Goal: Contribute content: Add original content to the website for others to see

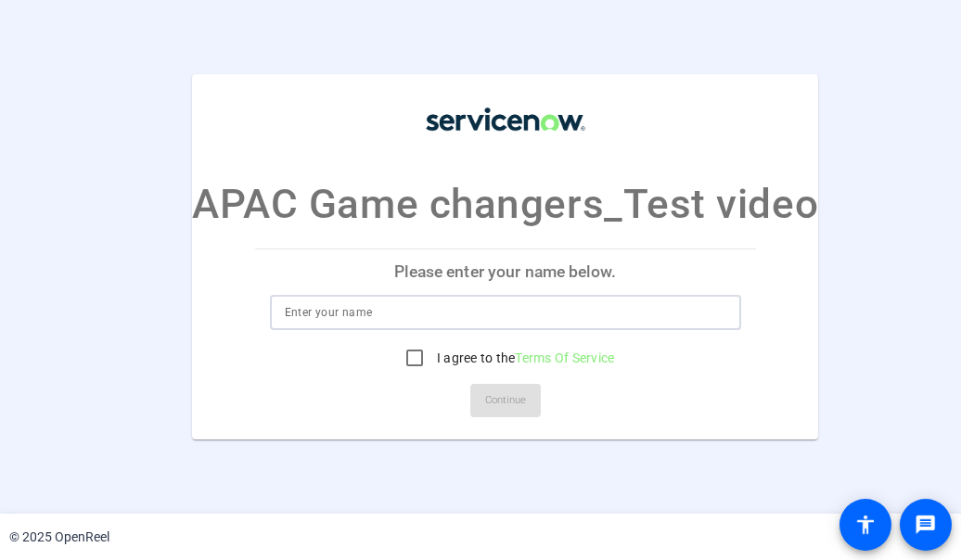
click at [416, 316] on input at bounding box center [505, 312] width 441 height 22
type input "Ranjan"
click at [409, 361] on input "I agree to the Terms Of Service" at bounding box center [414, 357] width 37 height 37
checkbox input "true"
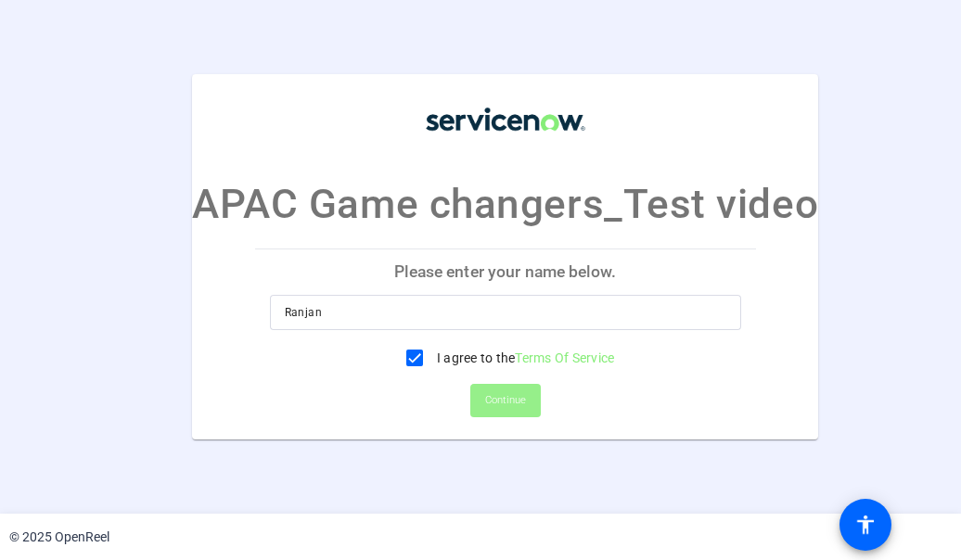
click at [493, 398] on span "Continue" at bounding box center [505, 401] width 41 height 28
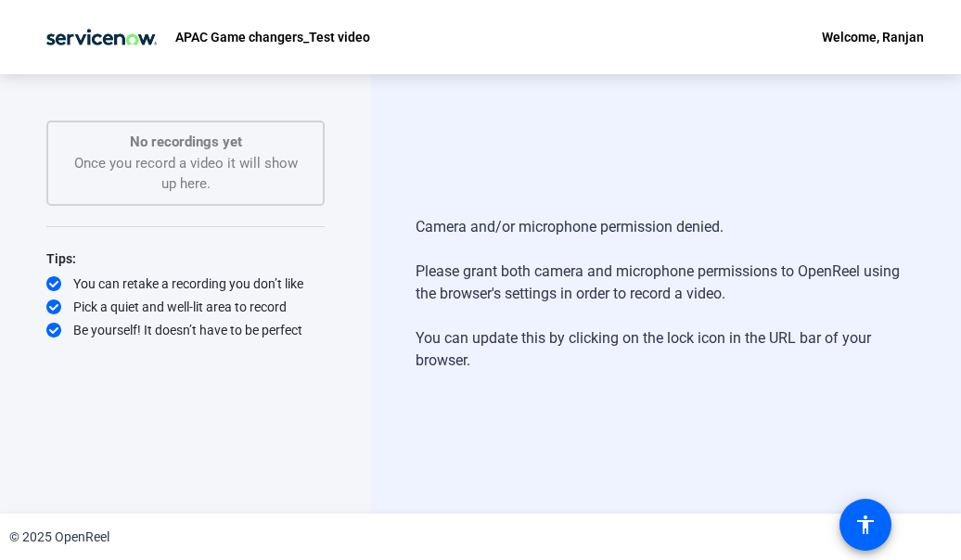
drag, startPoint x: 787, startPoint y: 1, endPoint x: 507, endPoint y: 112, distance: 300.5
click at [507, 112] on div "Camera and/or microphone permission denied. Please grant both camera and microp…" at bounding box center [666, 294] width 590 height 440
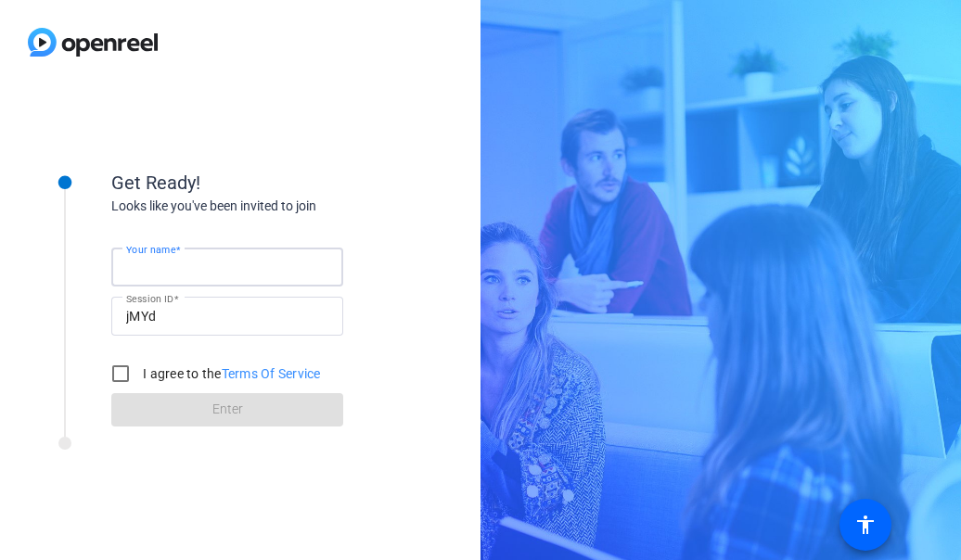
click at [204, 270] on input "Your name" at bounding box center [227, 267] width 202 height 22
type input "Ranjan"
click at [121, 368] on input "I agree to the Terms Of Service" at bounding box center [120, 373] width 37 height 37
checkbox input "true"
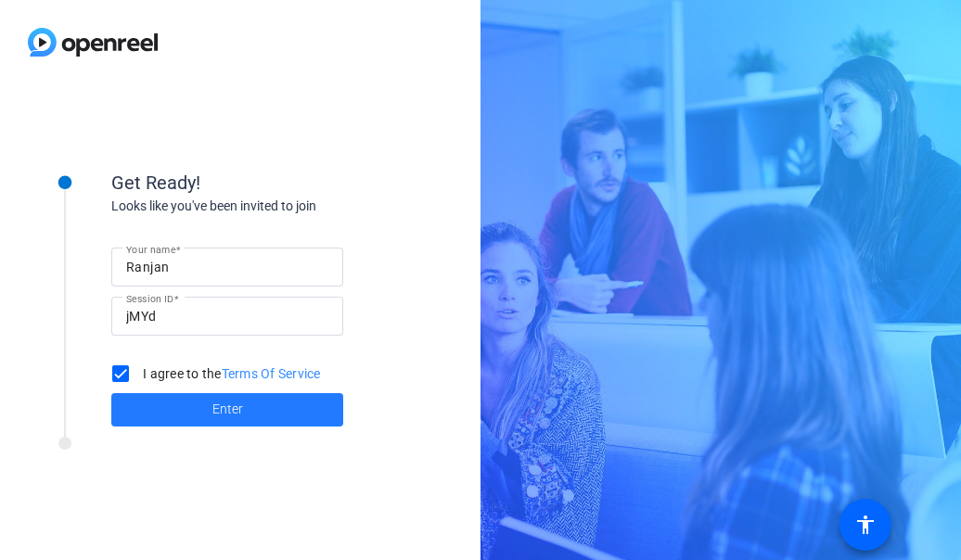
click at [223, 405] on span "Enter" at bounding box center [227, 409] width 31 height 19
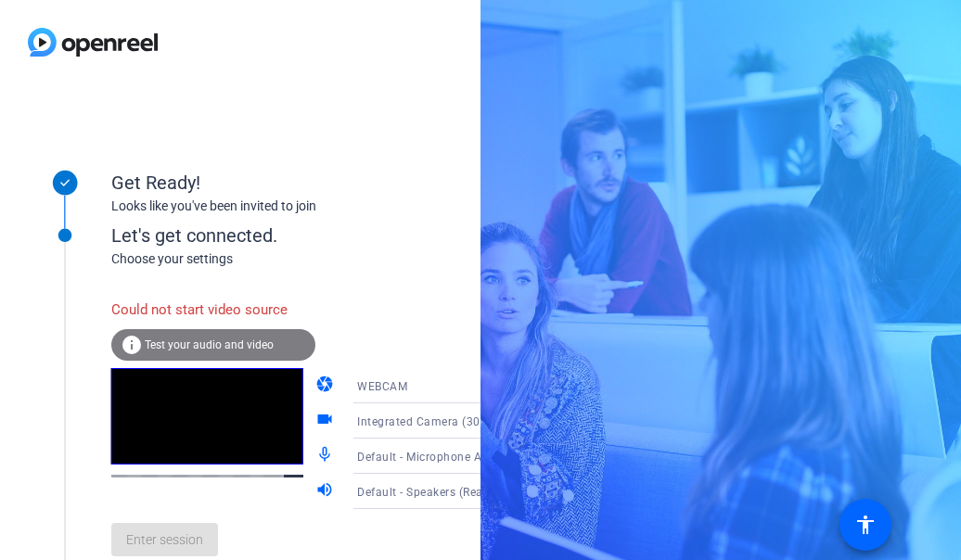
click at [199, 345] on span "Test your audio and video" at bounding box center [209, 345] width 129 height 13
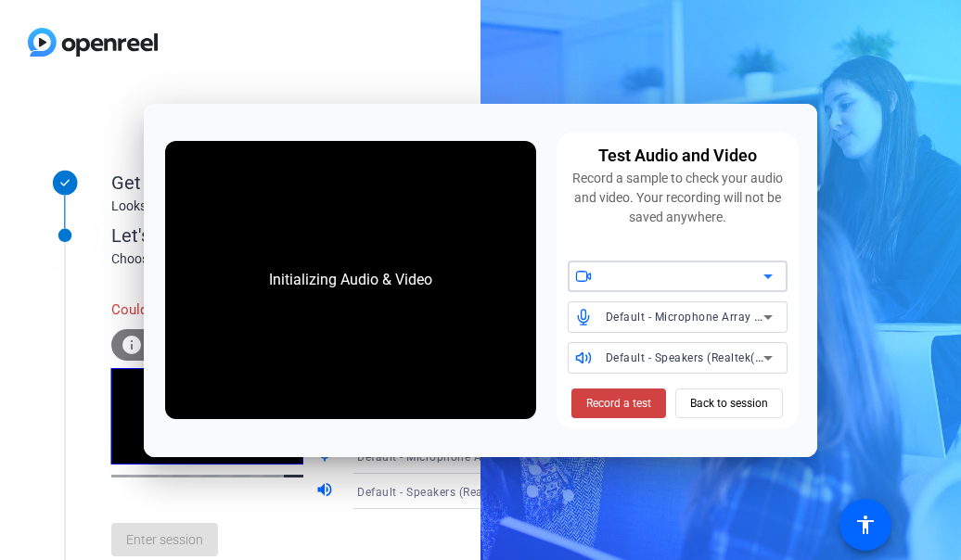
click at [766, 276] on icon at bounding box center [767, 277] width 9 height 5
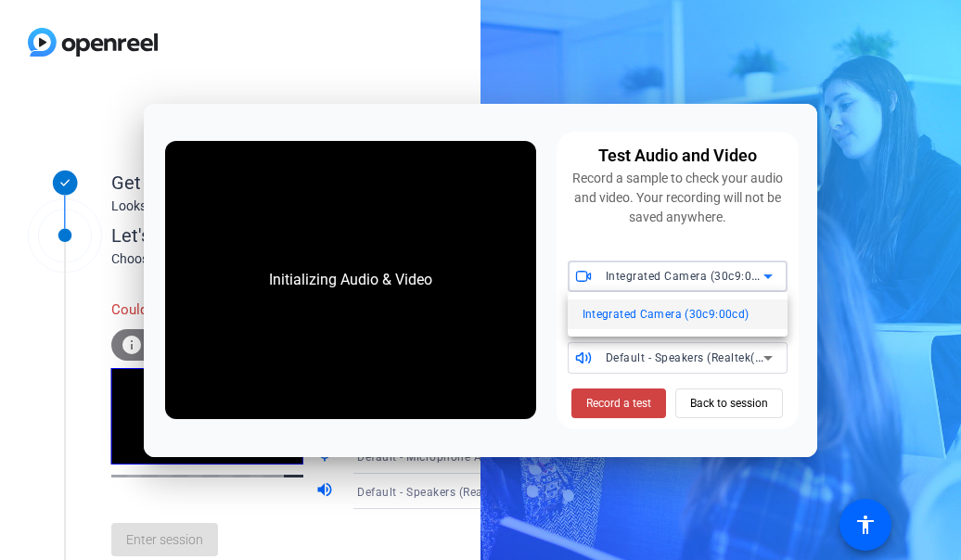
click at [681, 314] on span "Integrated Camera (30c9:00cd)" at bounding box center [665, 314] width 167 height 22
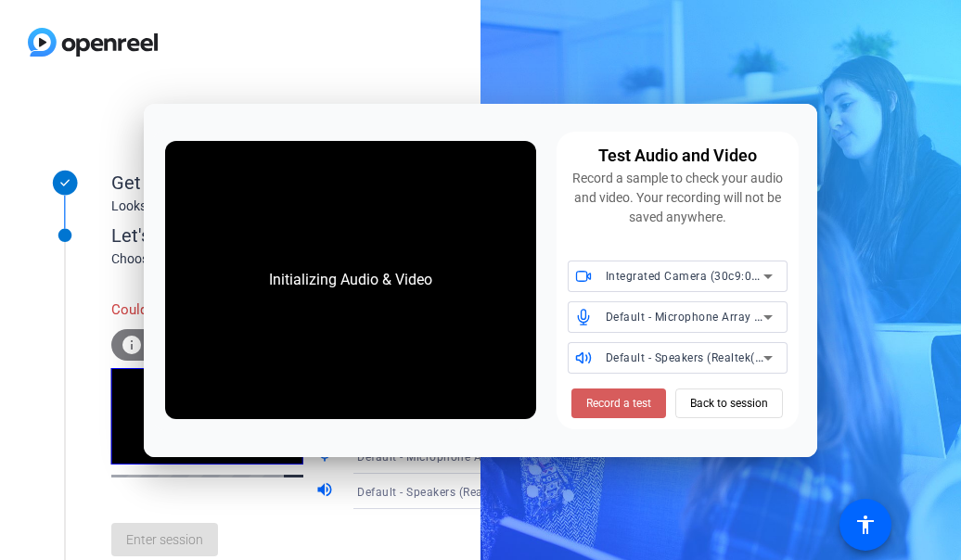
click at [612, 400] on span "Record a test" at bounding box center [618, 403] width 65 height 17
click at [628, 403] on span "Record a test" at bounding box center [618, 403] width 65 height 17
click at [35, 312] on div at bounding box center [65, 379] width 93 height 381
click at [618, 402] on span "Record a test" at bounding box center [618, 403] width 65 height 17
click at [769, 317] on icon at bounding box center [767, 317] width 9 height 5
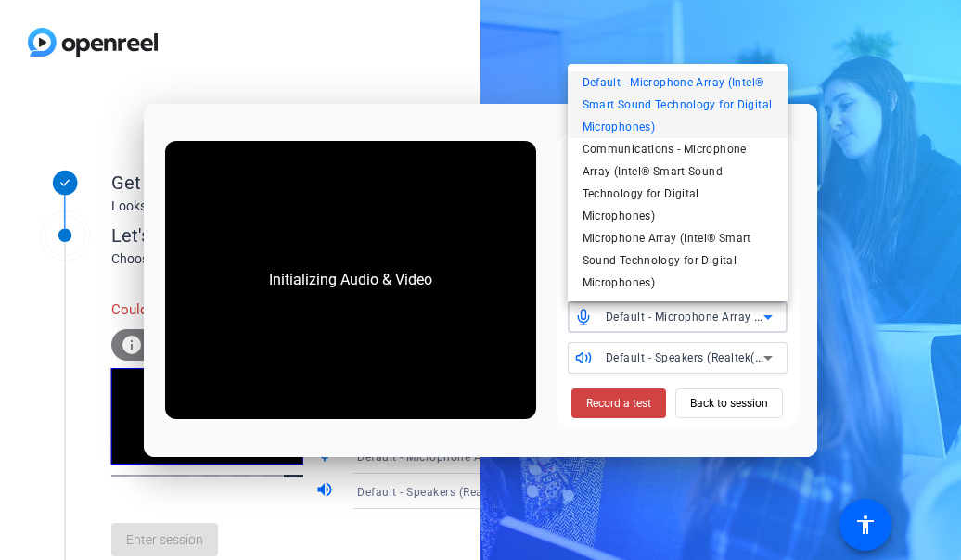
click at [438, 96] on div at bounding box center [480, 280] width 961 height 560
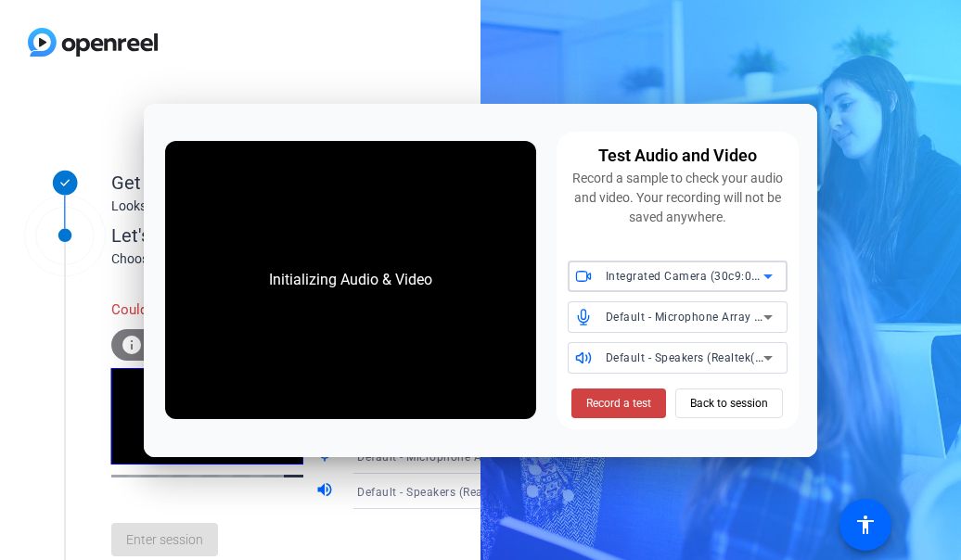
click at [766, 275] on icon at bounding box center [767, 277] width 9 height 5
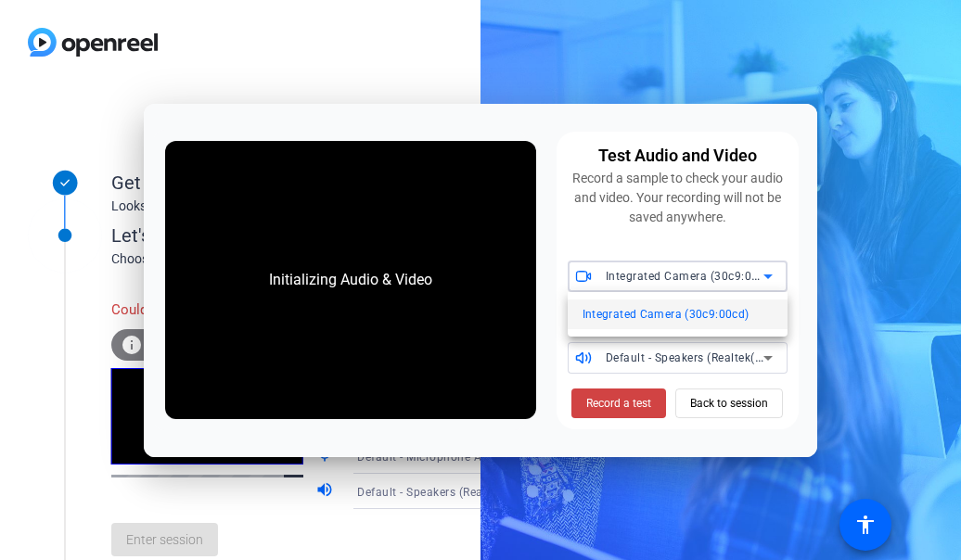
click at [388, 88] on div at bounding box center [480, 280] width 961 height 560
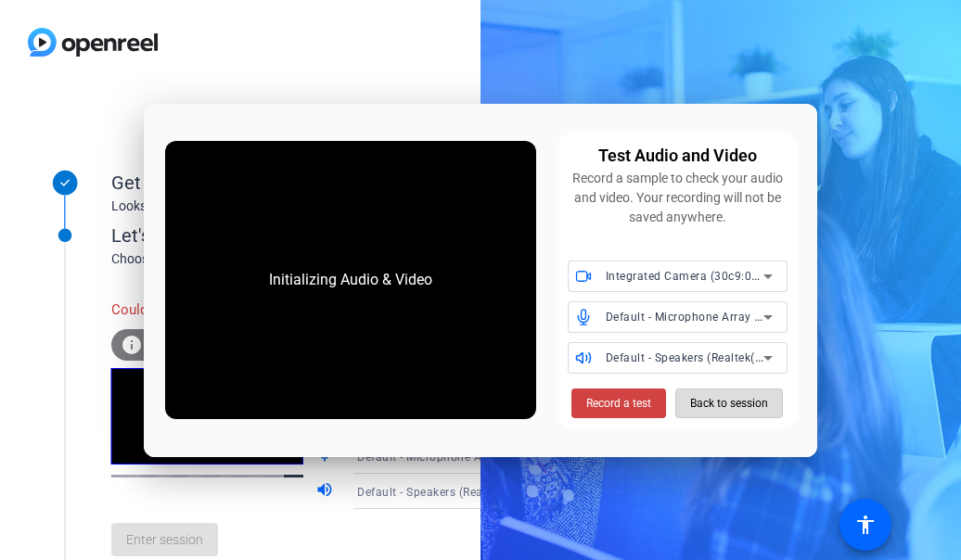
click at [731, 398] on span "Back to session" at bounding box center [729, 403] width 78 height 35
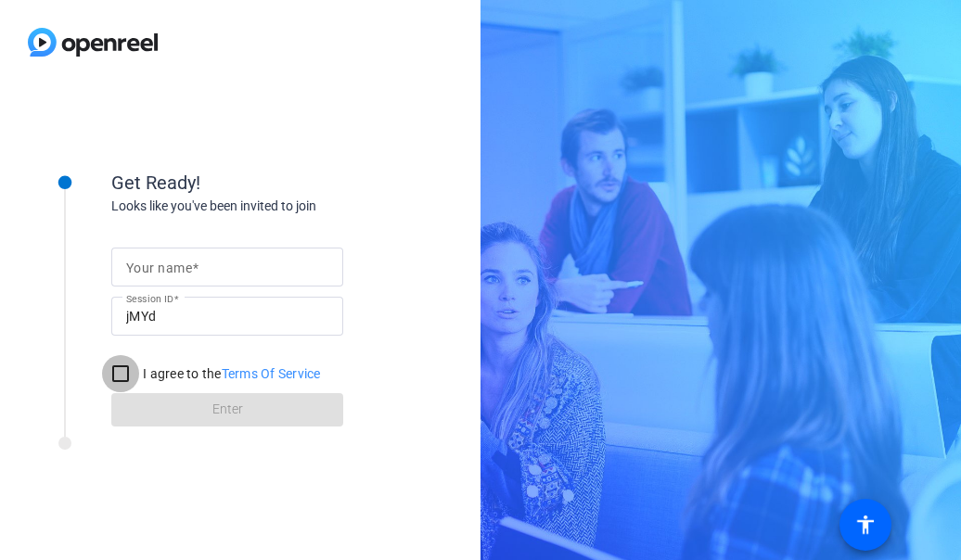
click at [120, 377] on input "I agree to the Terms Of Service" at bounding box center [120, 373] width 37 height 37
checkbox input "true"
click at [208, 261] on input "Your name" at bounding box center [227, 267] width 202 height 22
type input "Ranjan"
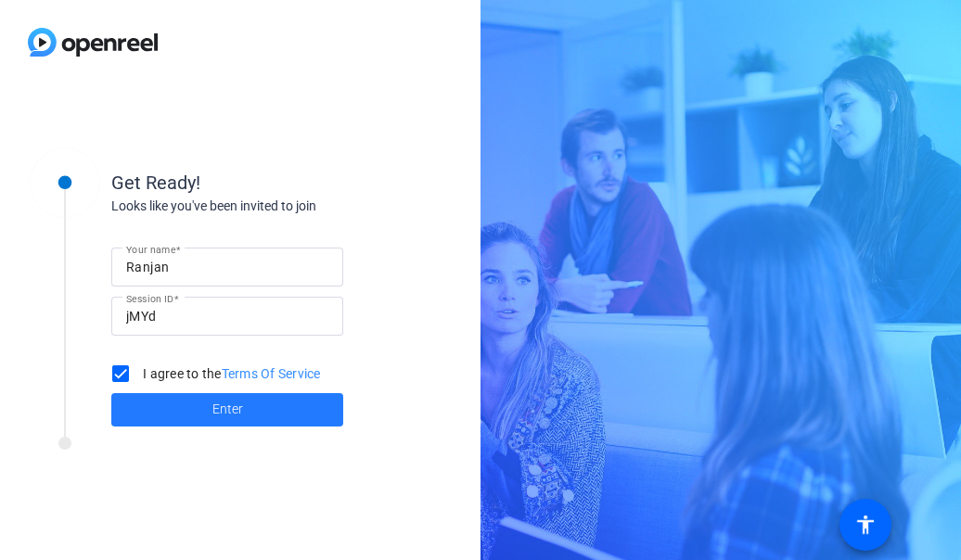
click at [220, 411] on span "Enter" at bounding box center [227, 409] width 31 height 19
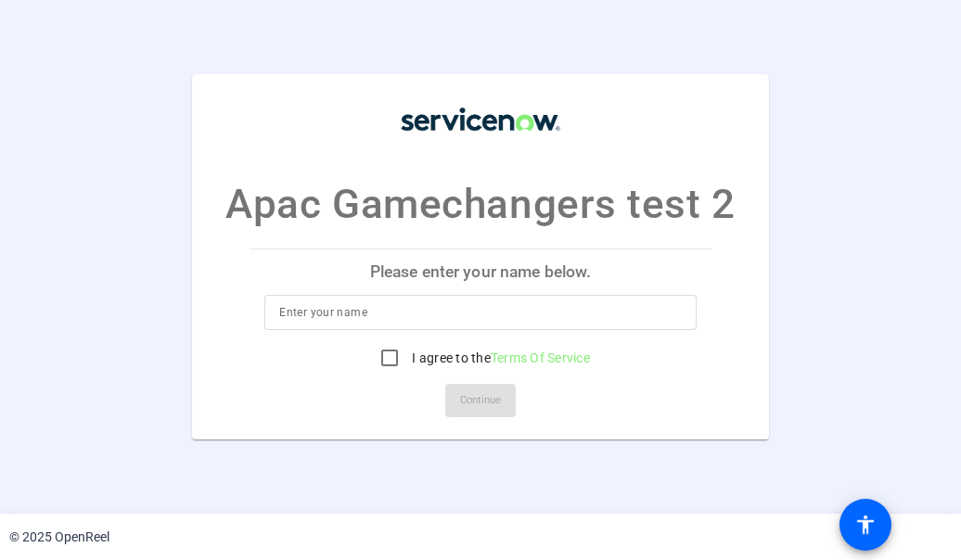
click at [414, 288] on p "Please enter your name below." at bounding box center [479, 272] width 461 height 45
click at [408, 309] on input at bounding box center [480, 312] width 402 height 22
type input "Ranjan"
click at [388, 357] on input "I agree to the Terms Of Service" at bounding box center [389, 357] width 37 height 37
checkbox input "true"
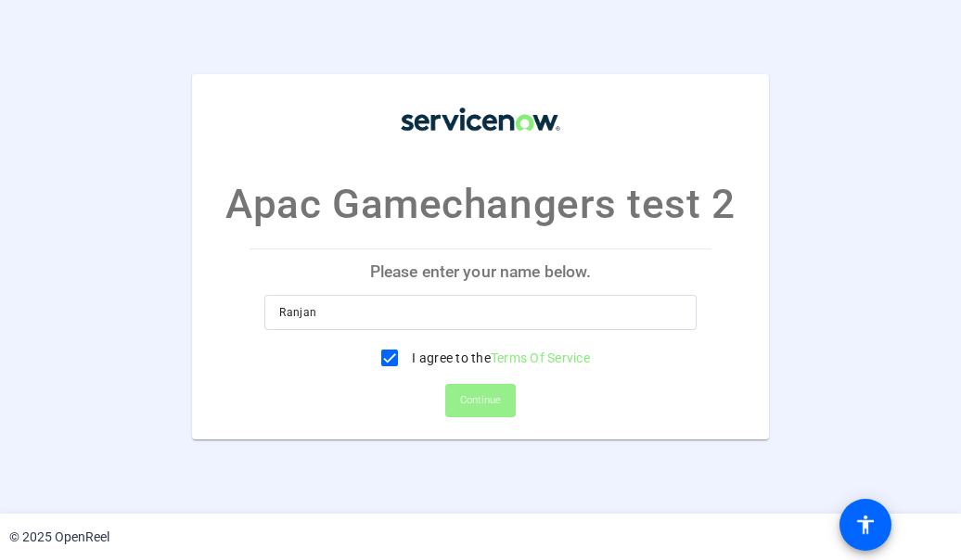
click at [471, 395] on span "Continue" at bounding box center [480, 401] width 41 height 28
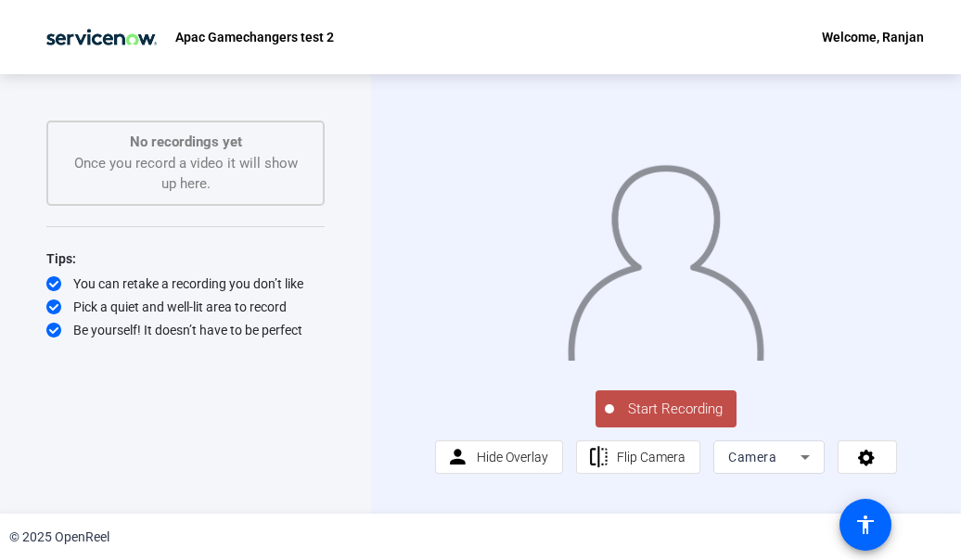
click at [662, 413] on span "Start Recording" at bounding box center [675, 409] width 122 height 21
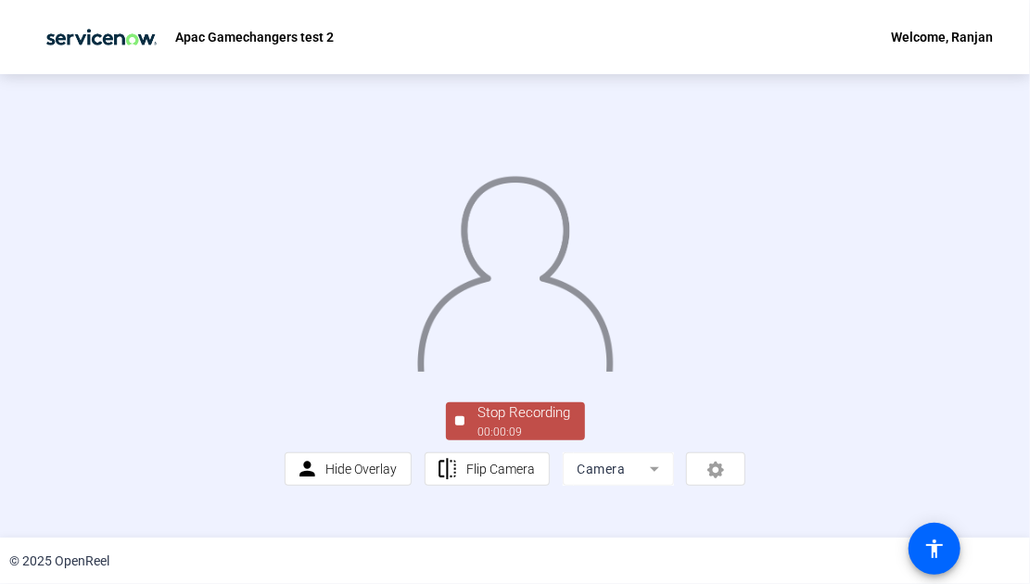
click at [510, 424] on div "Stop Recording" at bounding box center [525, 413] width 93 height 21
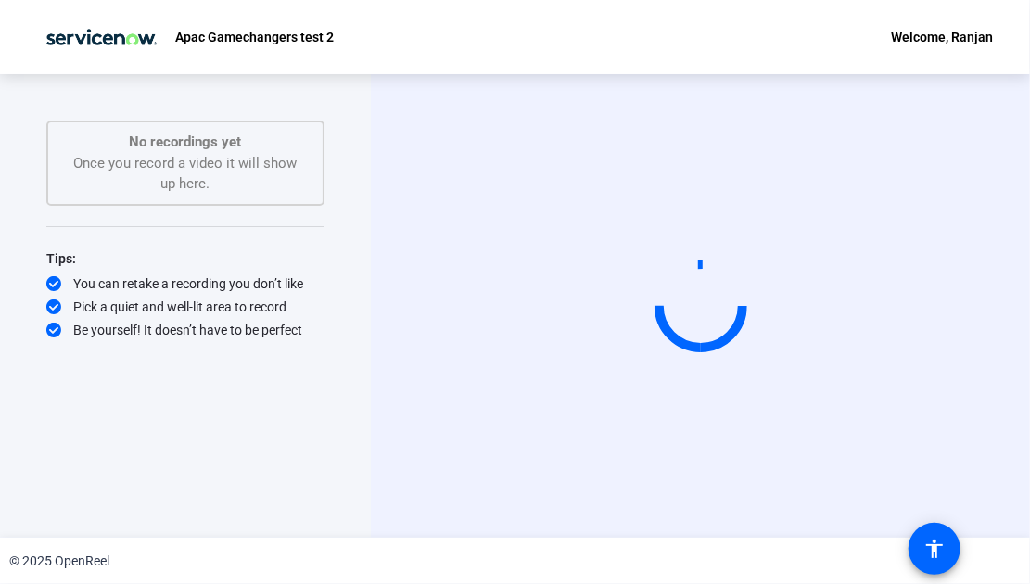
click at [163, 416] on div "Start Recording No recordings yet Once you record a video it will show up here.…" at bounding box center [185, 287] width 278 height 332
